Goal: Information Seeking & Learning: Learn about a topic

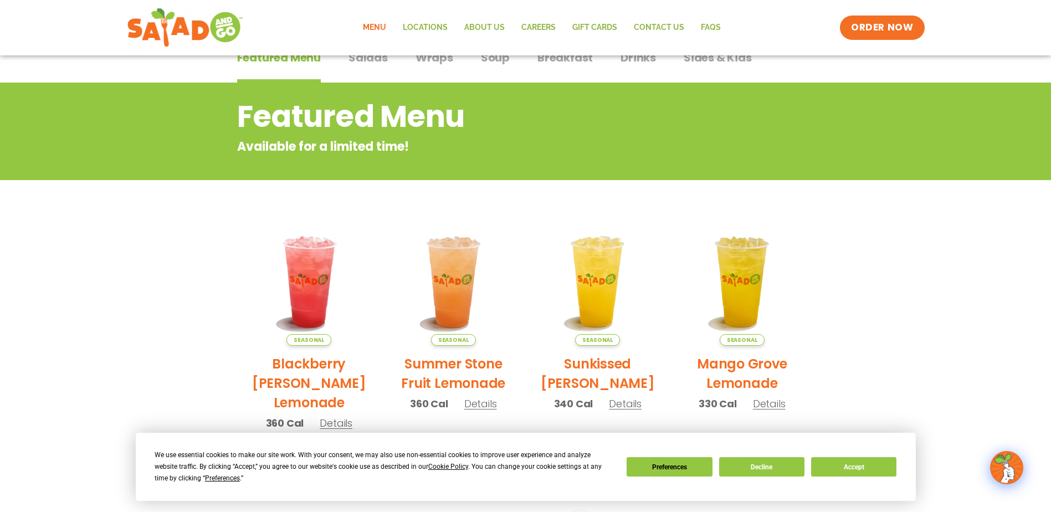
scroll to position [111, 0]
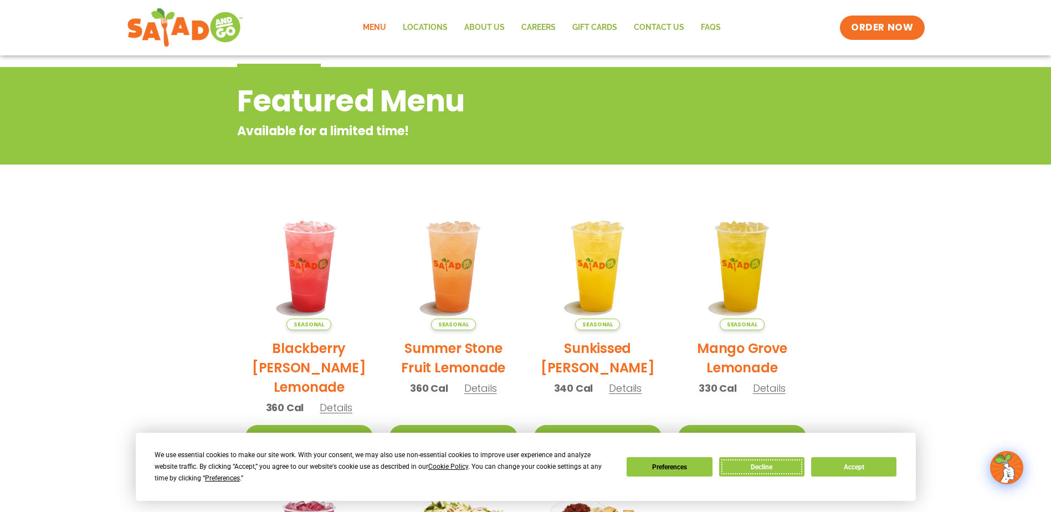
click at [734, 466] on button "Decline" at bounding box center [761, 466] width 85 height 19
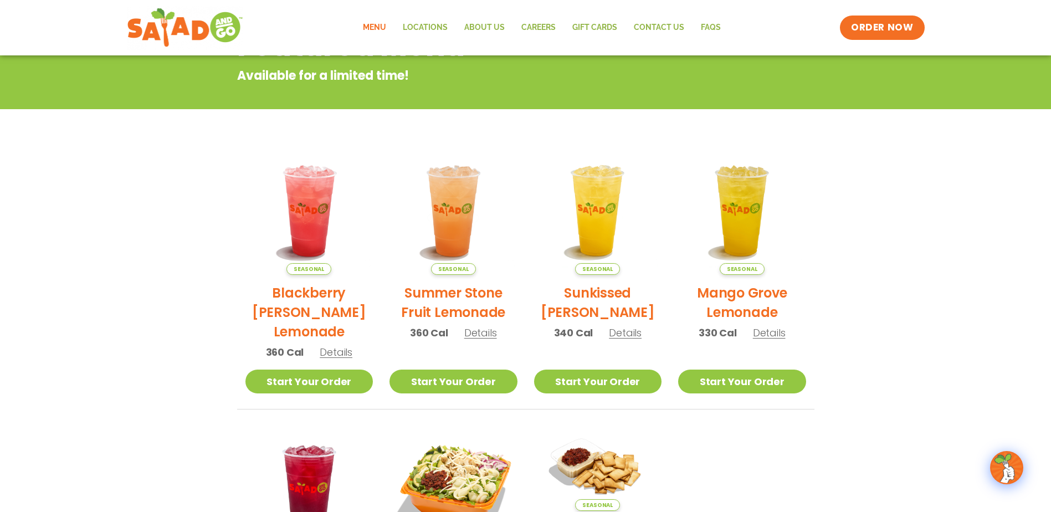
scroll to position [222, 0]
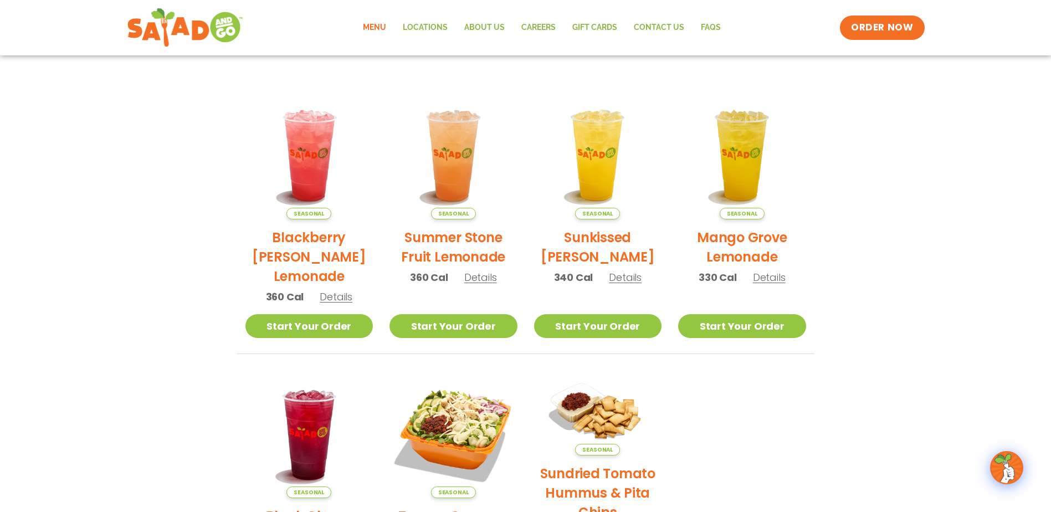
click at [477, 279] on span "Details" at bounding box center [480, 277] width 33 height 14
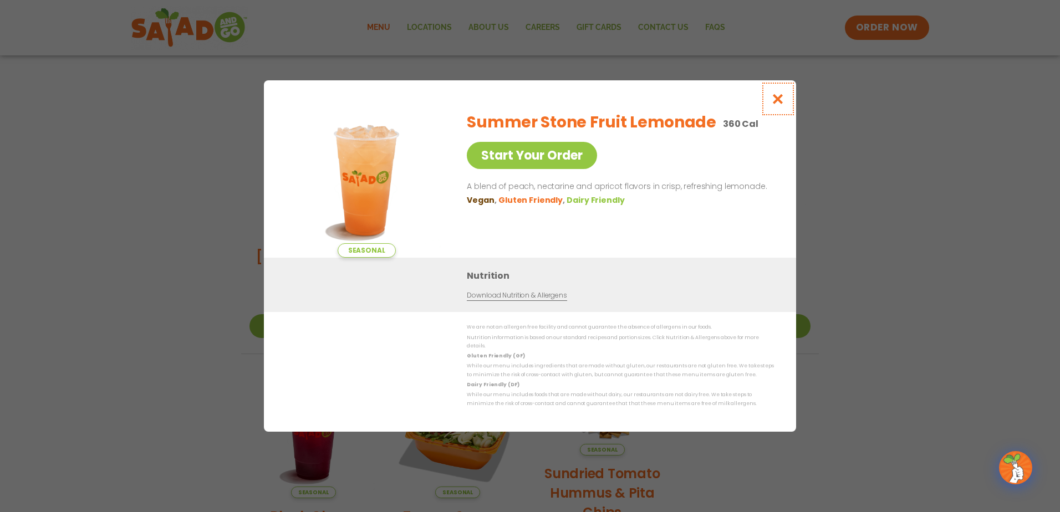
click at [779, 104] on icon "Close modal" at bounding box center [778, 99] width 14 height 12
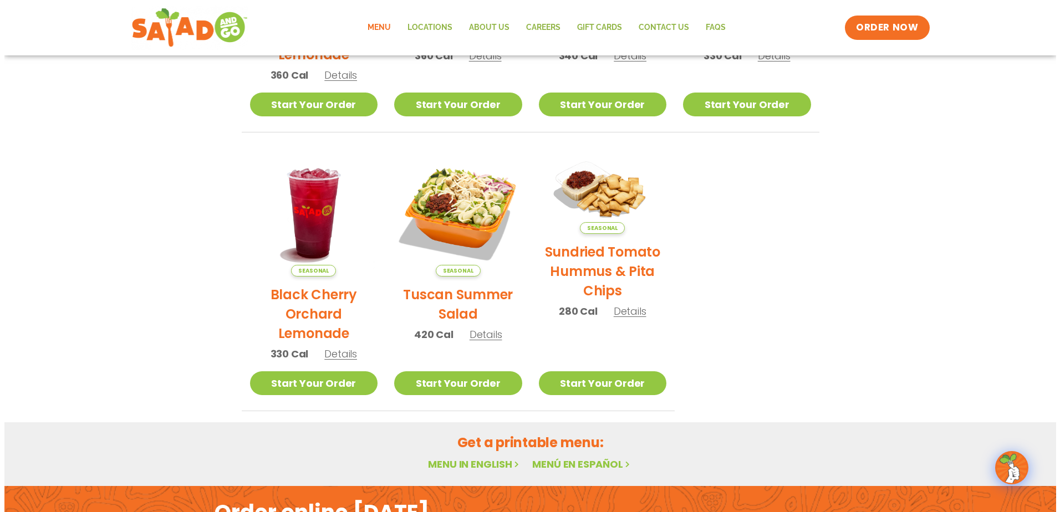
scroll to position [388, 0]
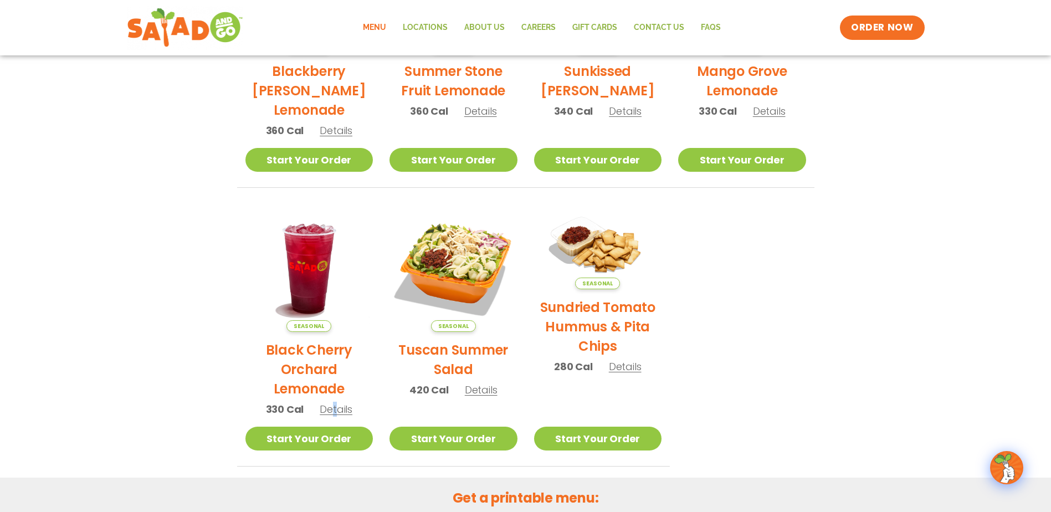
click at [334, 402] on div "Seasonal Black Cherry Orchard Lemonade 330 Cal Details" at bounding box center [310, 316] width 128 height 223
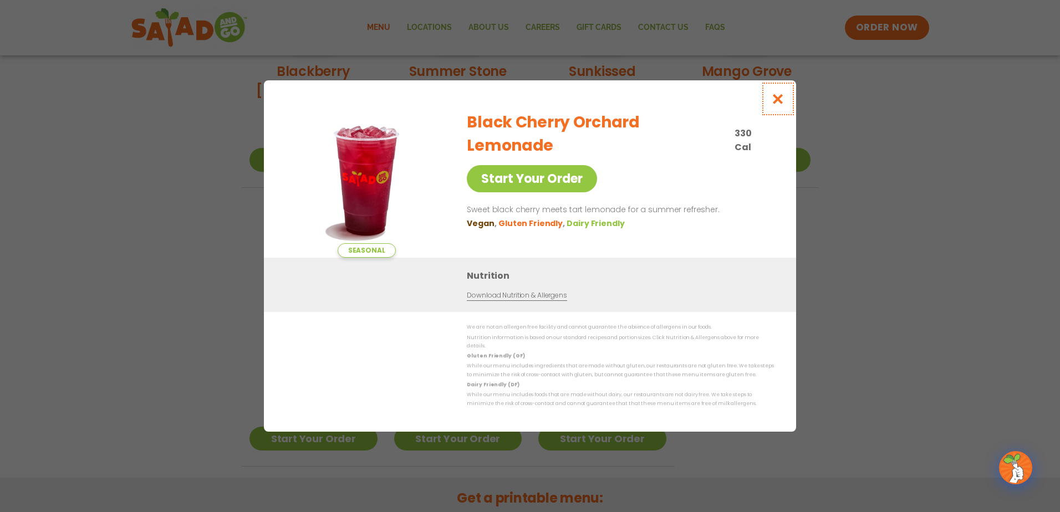
click at [783, 105] on icon "Close modal" at bounding box center [778, 99] width 14 height 12
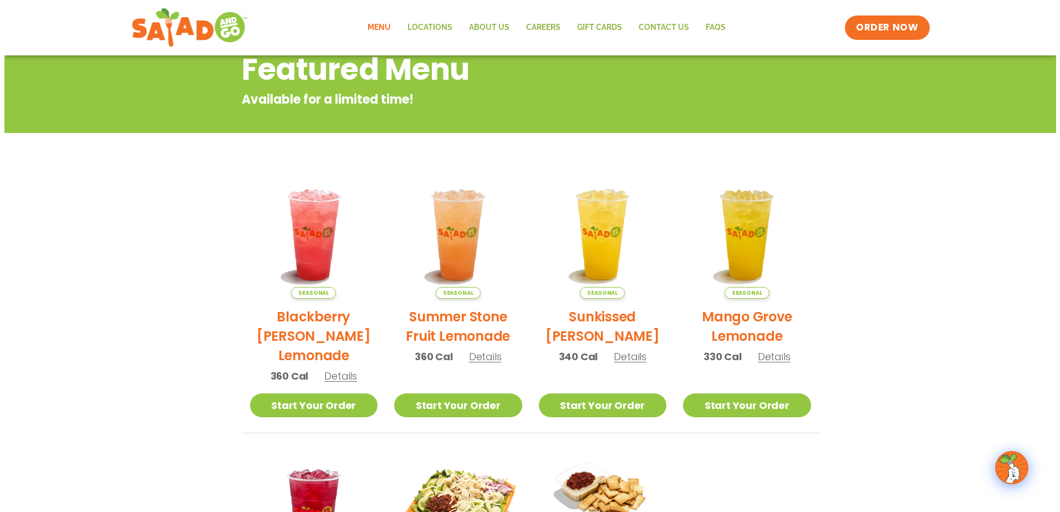
scroll to position [121, 0]
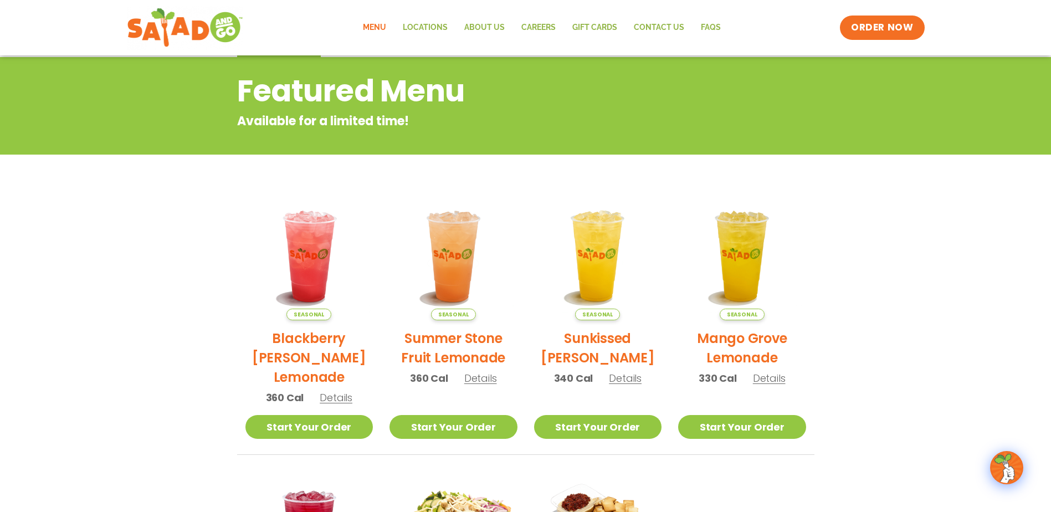
click at [343, 404] on span "Details" at bounding box center [336, 398] width 33 height 14
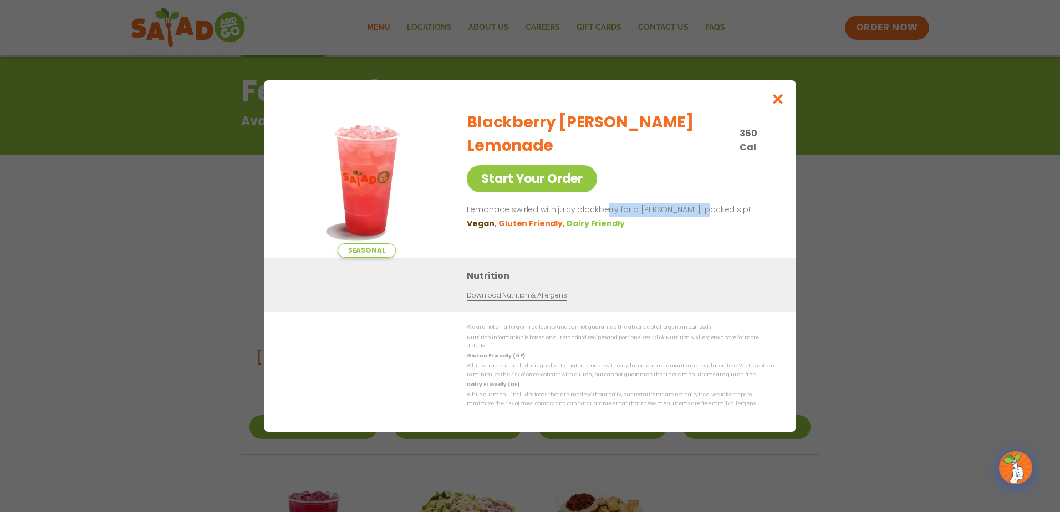
drag, startPoint x: 604, startPoint y: 197, endPoint x: 697, endPoint y: 191, distance: 93.3
click at [697, 203] on p "Lemonade swirled with juicy blackberry for a [PERSON_NAME]-packed sip!" at bounding box center [618, 209] width 303 height 13
click at [776, 103] on icon "Close modal" at bounding box center [778, 99] width 14 height 12
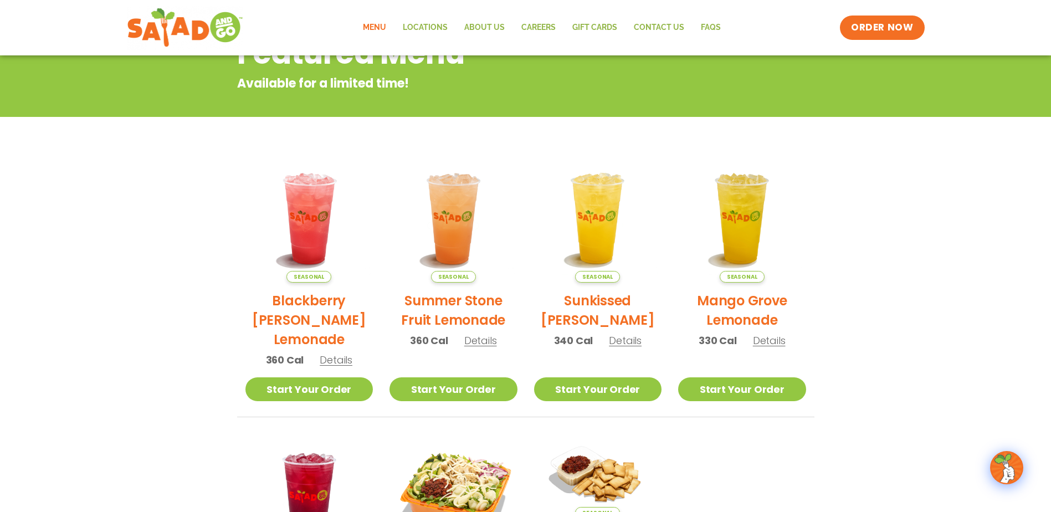
scroll to position [178, 0]
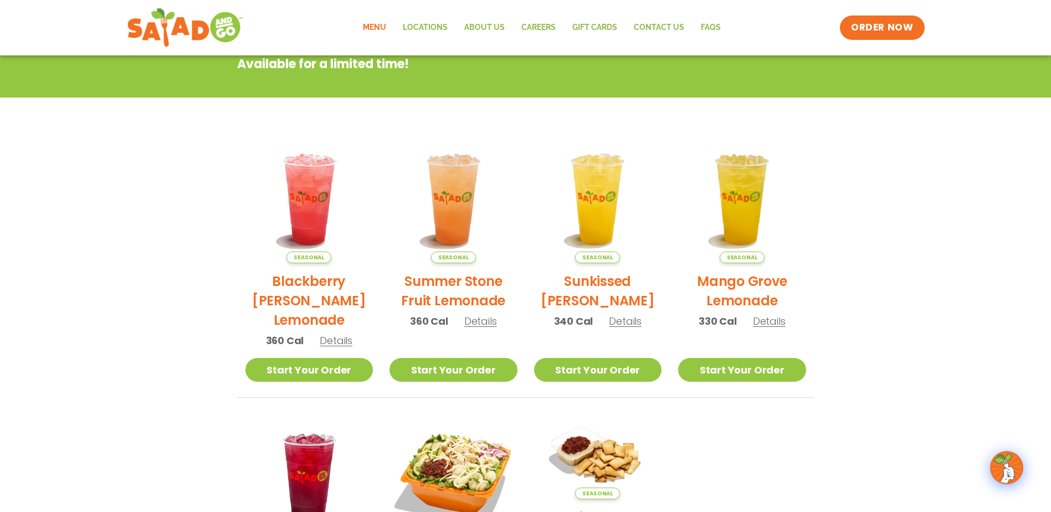
click at [333, 339] on span "Details" at bounding box center [336, 341] width 33 height 14
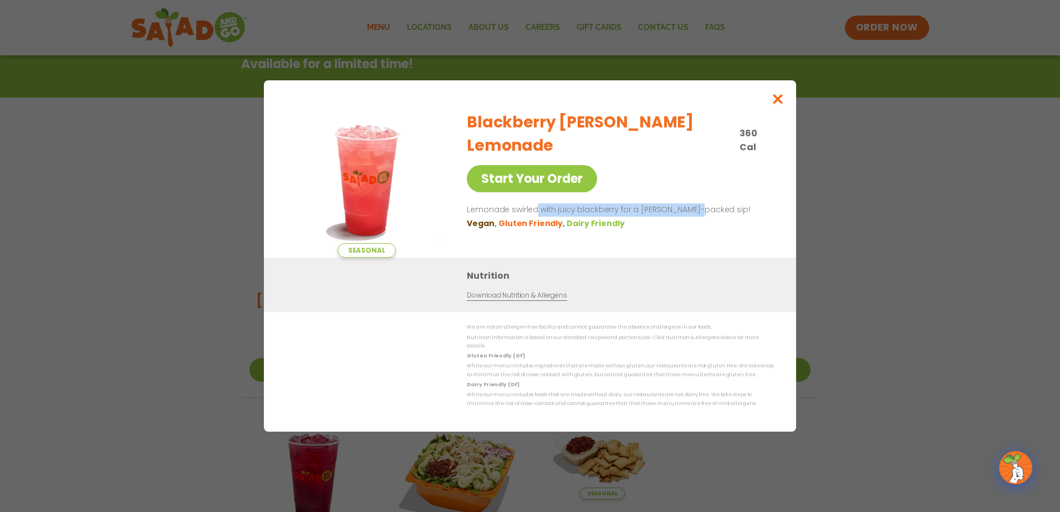
drag, startPoint x: 535, startPoint y: 195, endPoint x: 693, endPoint y: 190, distance: 157.5
click at [693, 203] on p "Lemonade swirled with juicy blackberry for a [PERSON_NAME]-packed sip!" at bounding box center [618, 209] width 303 height 13
drag, startPoint x: 693, startPoint y: 190, endPoint x: 697, endPoint y: 186, distance: 5.9
click at [693, 203] on p "Lemonade swirled with juicy blackberry for a [PERSON_NAME]-packed sip!" at bounding box center [618, 209] width 303 height 13
click at [780, 105] on icon "Close modal" at bounding box center [778, 99] width 14 height 12
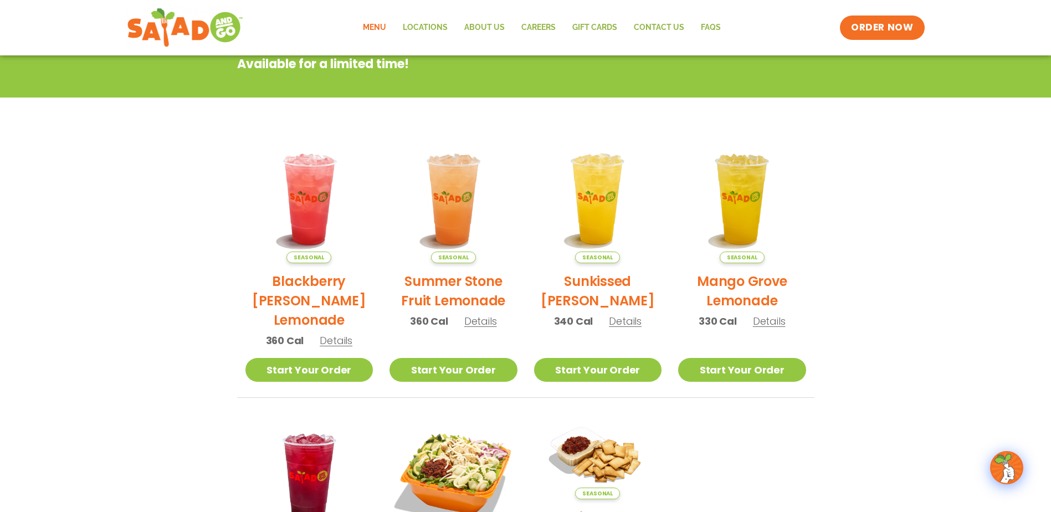
click at [485, 319] on span "Details" at bounding box center [480, 321] width 33 height 14
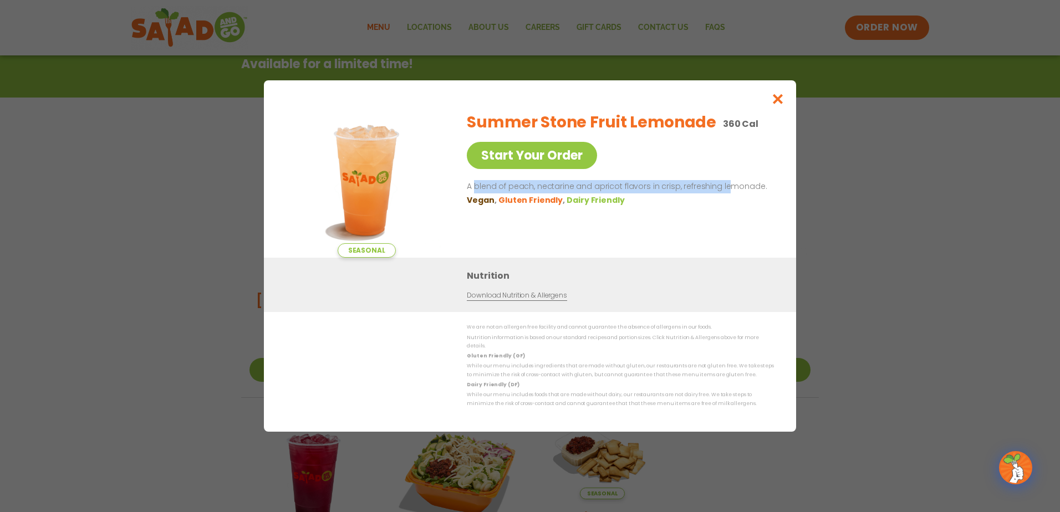
drag, startPoint x: 476, startPoint y: 190, endPoint x: 738, endPoint y: 180, distance: 262.3
click at [738, 180] on div "Summer Stone Fruit Lemonade 360 Cal Start Your Order A blend of peach, nectarin…" at bounding box center [618, 180] width 303 height 155
click at [741, 180] on div "Summer Stone Fruit Lemonade 360 Cal Start Your Order A blend of peach, nectarin…" at bounding box center [618, 180] width 303 height 155
click at [780, 100] on icon "Close modal" at bounding box center [778, 99] width 14 height 12
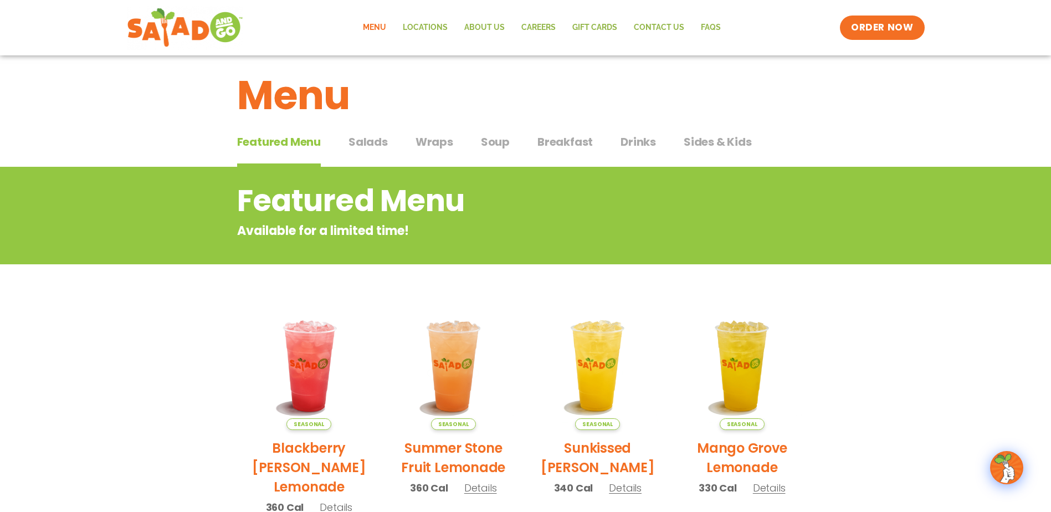
scroll to position [0, 0]
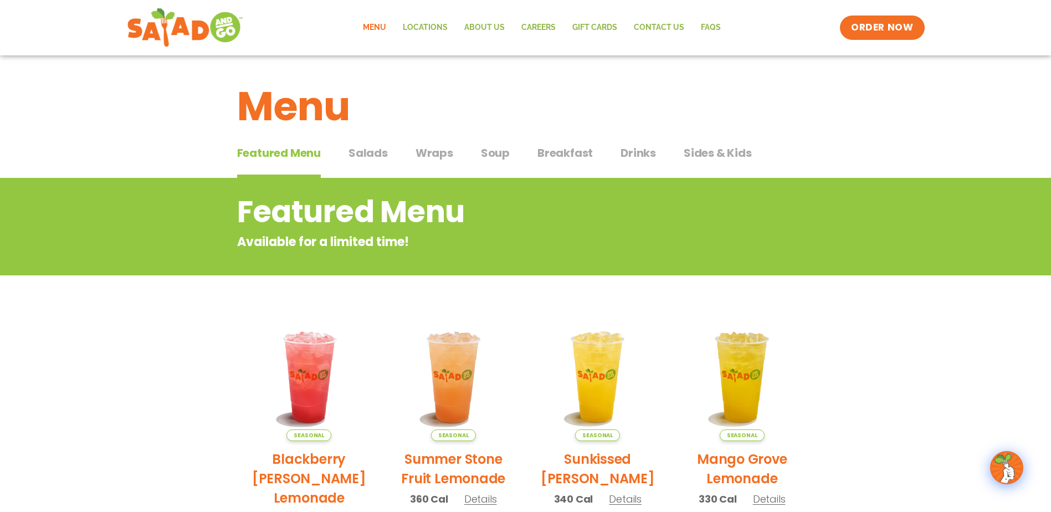
click at [718, 156] on span "Sides & Kids" at bounding box center [718, 153] width 68 height 17
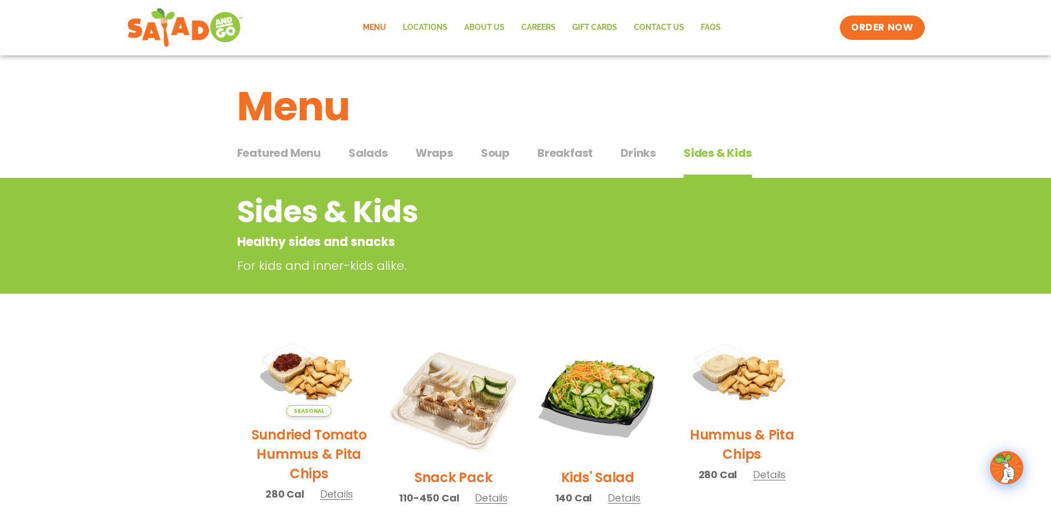
click at [652, 151] on span "Drinks" at bounding box center [638, 153] width 35 height 17
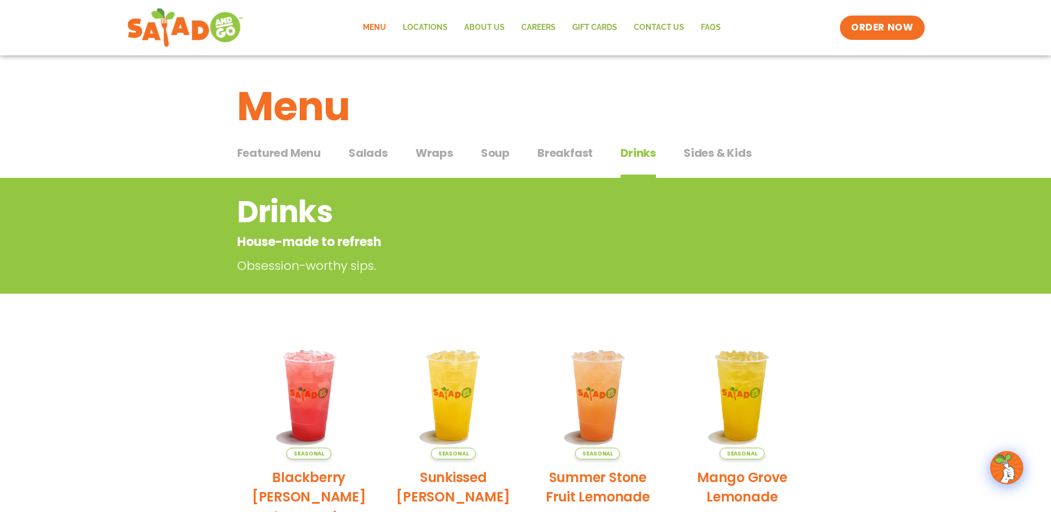
click at [577, 150] on span "Breakfast" at bounding box center [565, 153] width 55 height 17
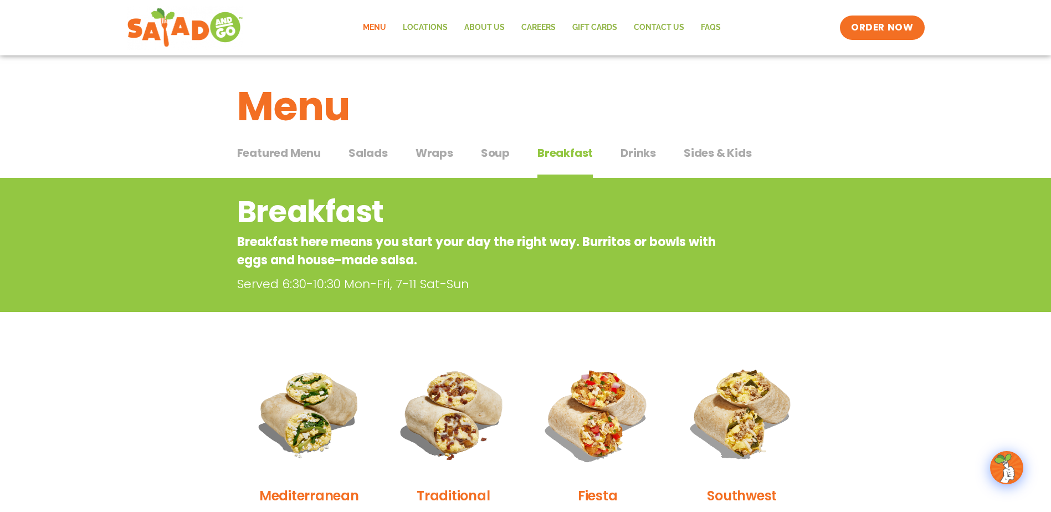
click at [725, 156] on span "Sides & Kids" at bounding box center [718, 153] width 68 height 17
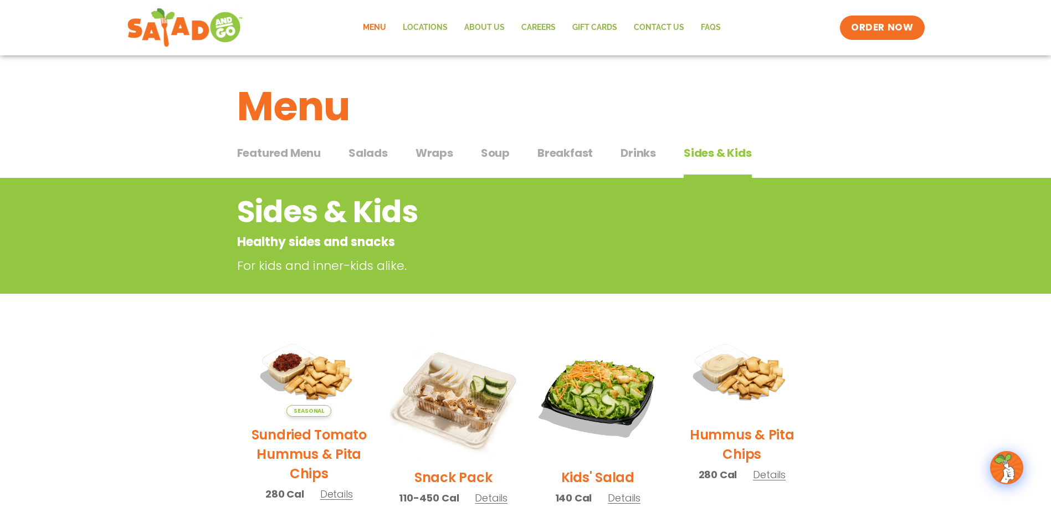
click at [503, 160] on span "Soup" at bounding box center [495, 153] width 29 height 17
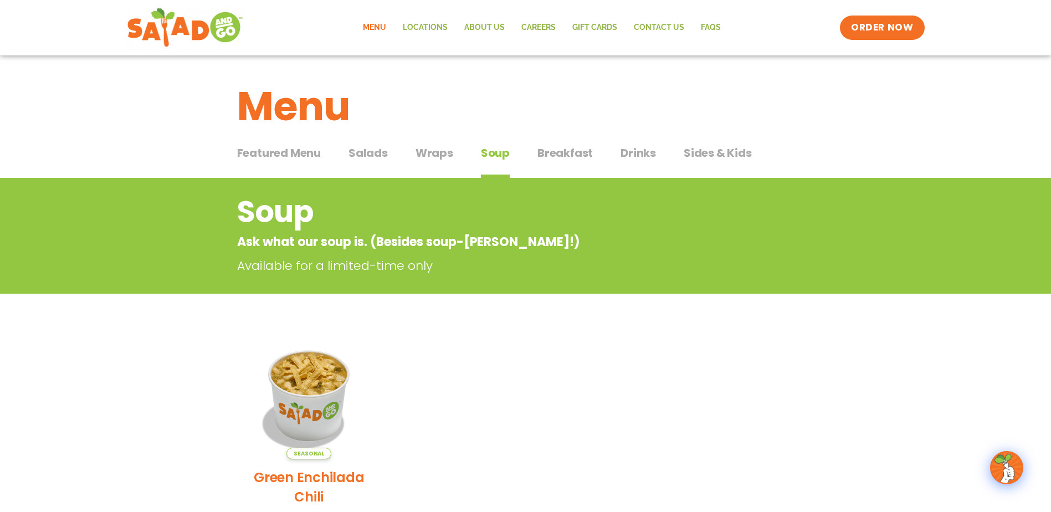
click at [428, 146] on span "Wraps" at bounding box center [435, 153] width 38 height 17
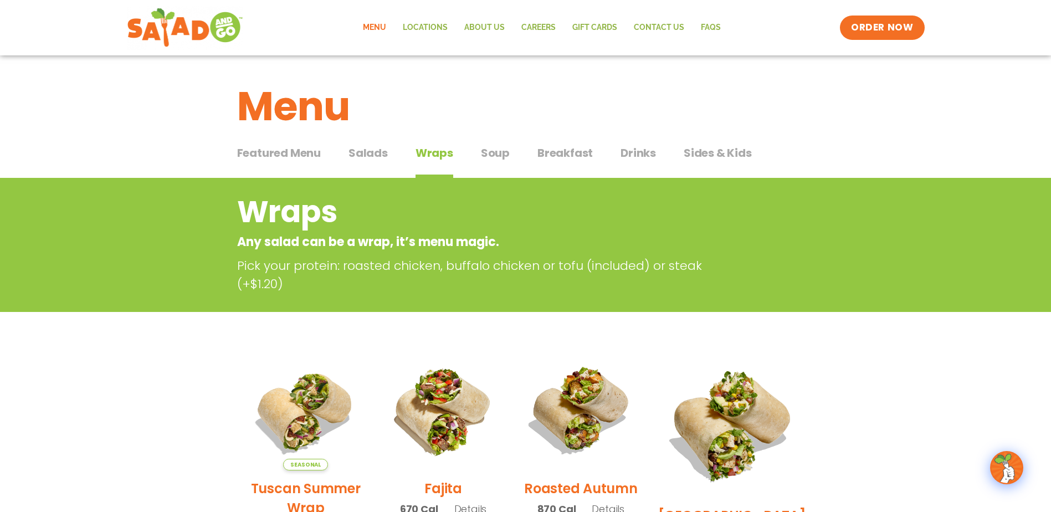
click at [376, 156] on span "Salads" at bounding box center [368, 153] width 39 height 17
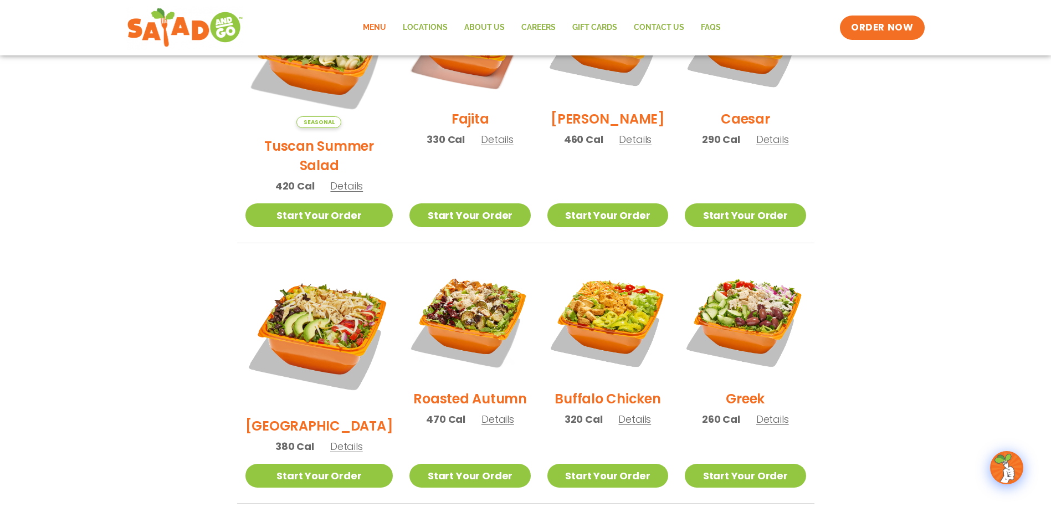
scroll to position [443, 0]
